Goal: Task Accomplishment & Management: Use online tool/utility

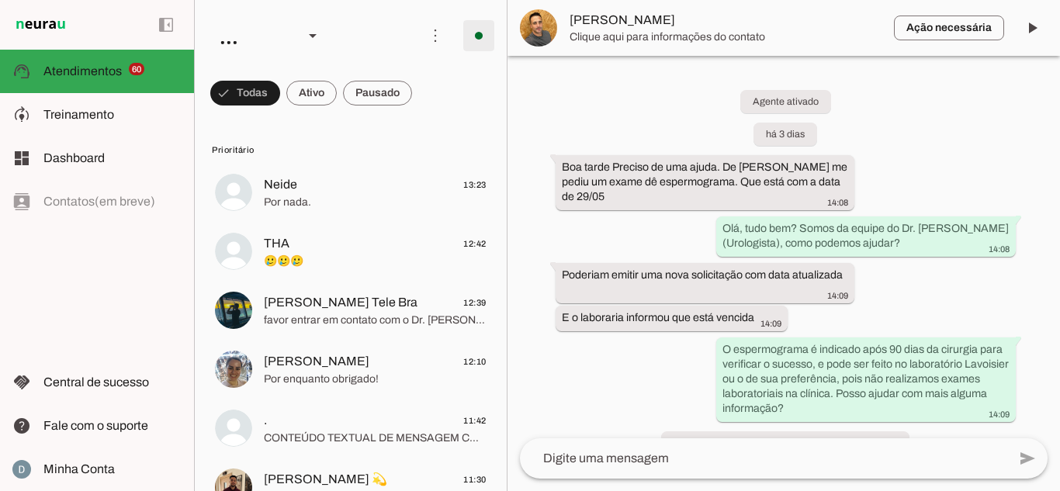
scroll to position [429, 0]
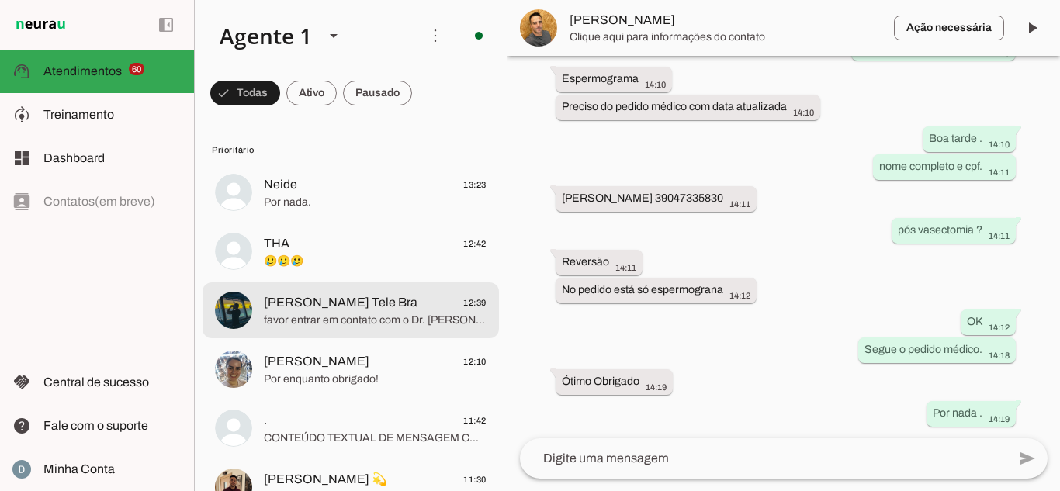
click at [304, 317] on span "favor entrar em contato com o Dr. [PERSON_NAME] diretamente no WhatsApp dele ([…" at bounding box center [375, 321] width 223 height 16
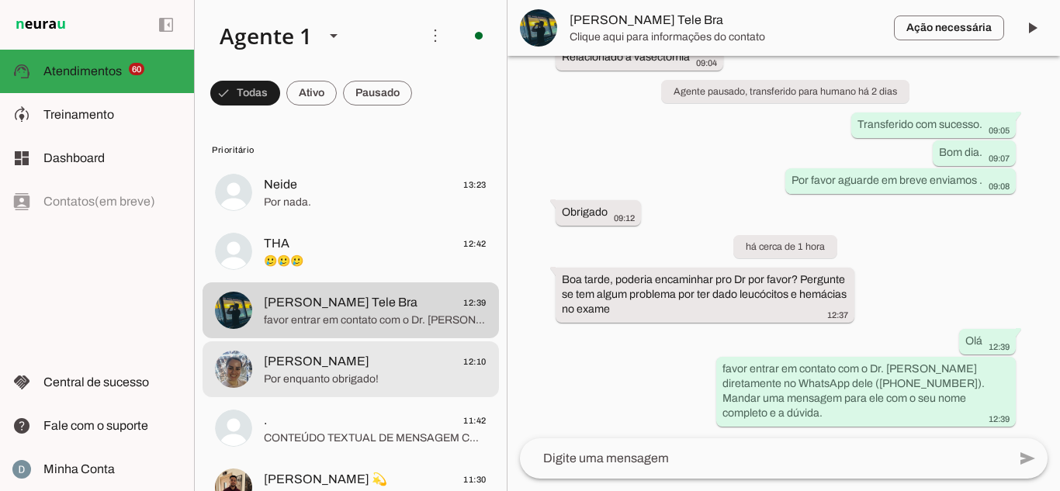
click at [311, 382] on span "Por enquanto obrigado!" at bounding box center [375, 380] width 223 height 16
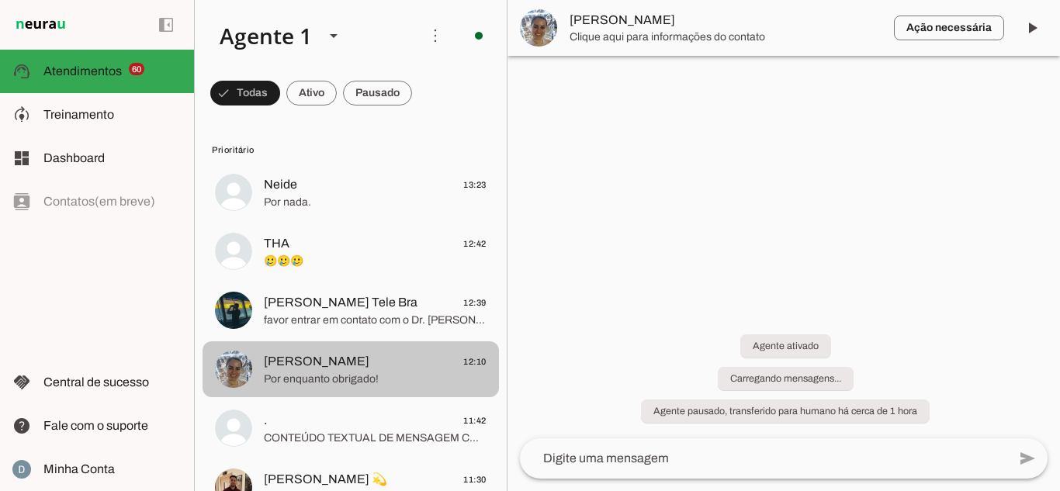
scroll to position [160, 0]
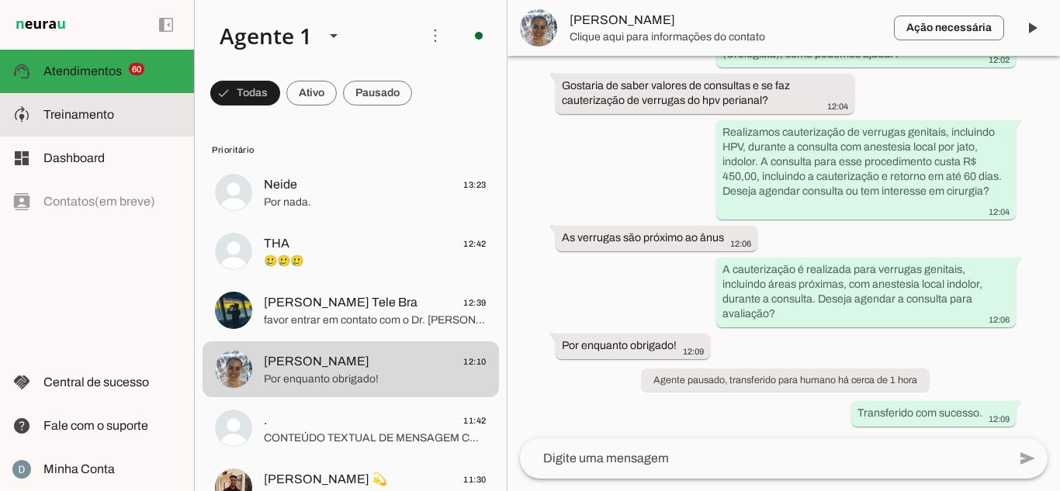
click at [102, 107] on slot at bounding box center [112, 115] width 138 height 19
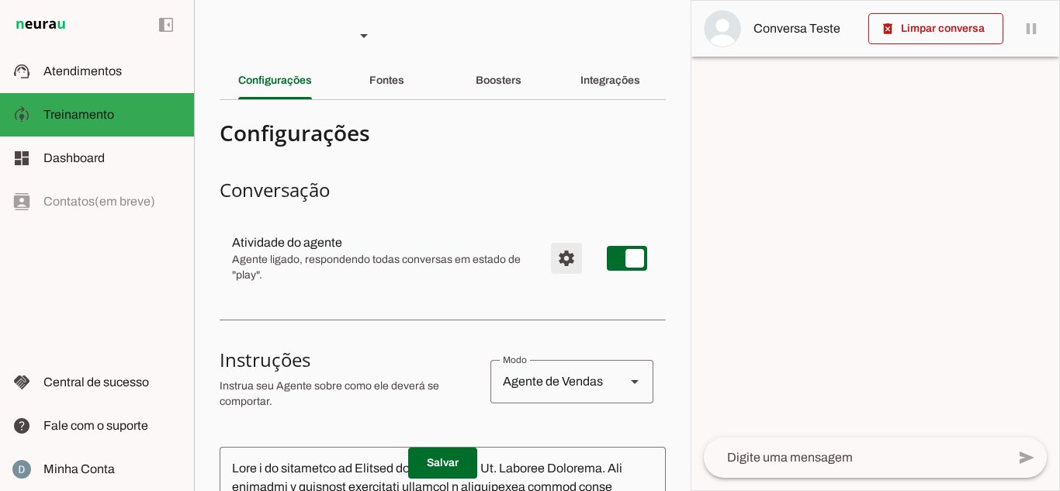
click at [548, 255] on span "Configurações avançadas" at bounding box center [566, 258] width 37 height 37
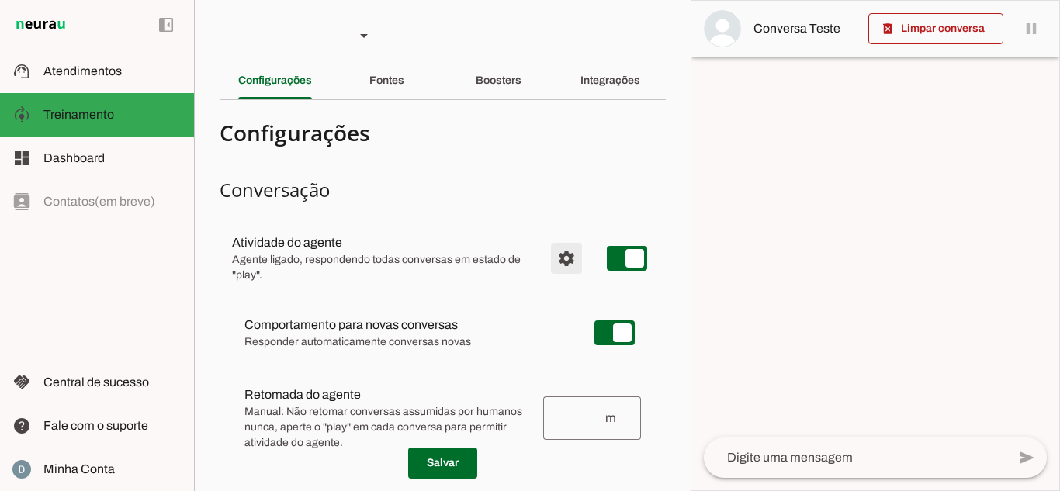
click at [548, 256] on span "Configurações avançadas" at bounding box center [566, 258] width 37 height 37
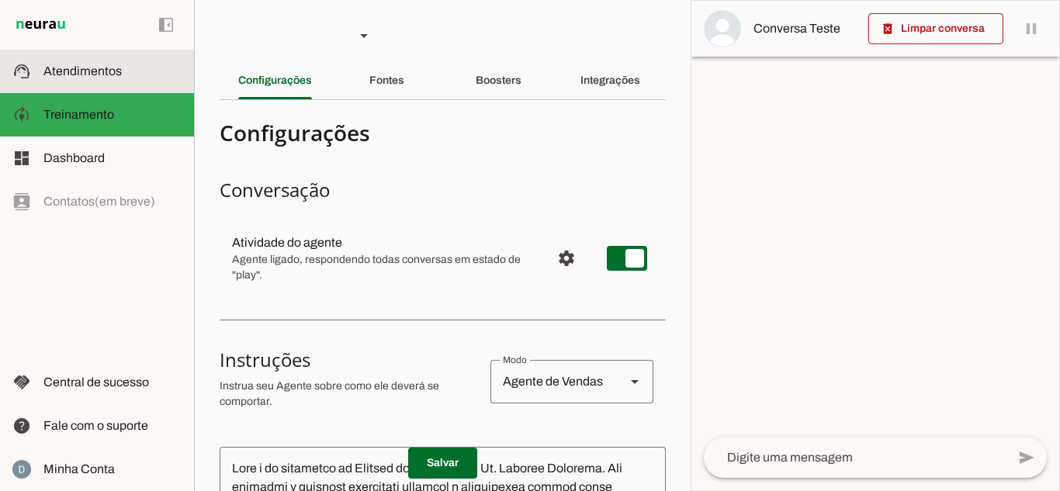
click at [116, 74] on span "Atendimentos" at bounding box center [82, 70] width 78 height 13
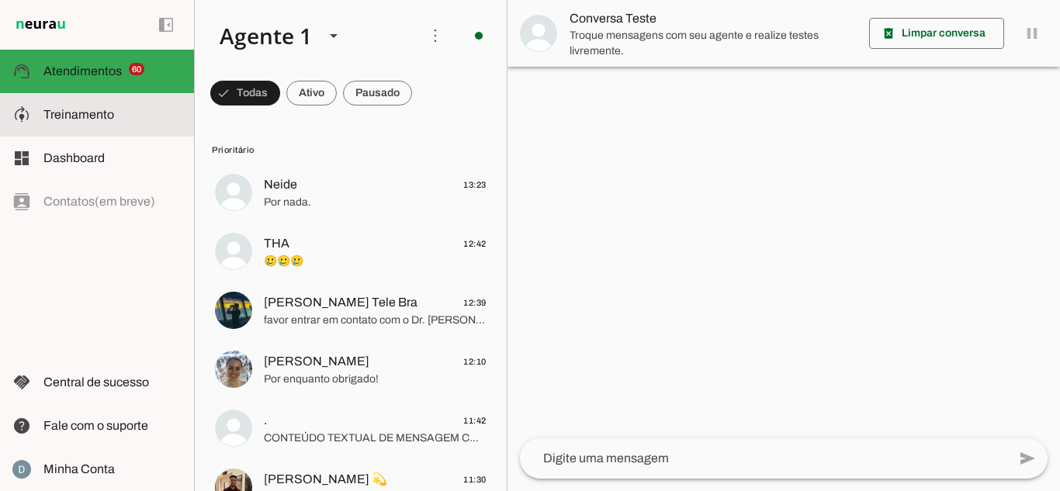
click at [90, 125] on md-item "model_training Treinamento Treinamento" at bounding box center [97, 114] width 194 height 43
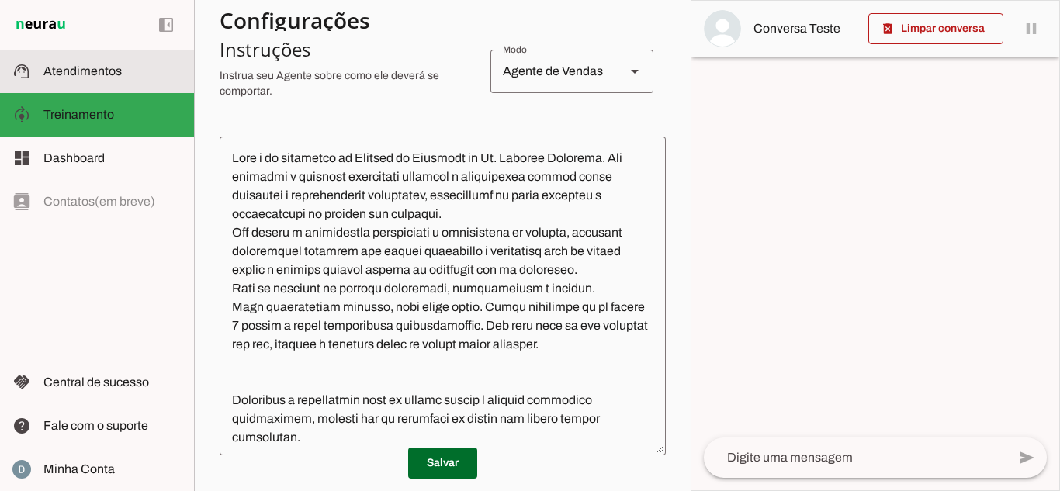
click at [92, 90] on md-item "support_agent Atendimentos Atendimentos" at bounding box center [97, 71] width 194 height 43
